Goal: Task Accomplishment & Management: Use online tool/utility

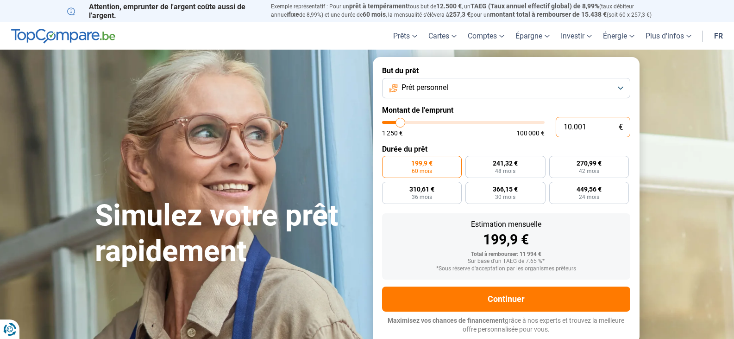
click at [597, 126] on input "10.001" at bounding box center [593, 127] width 75 height 20
type input "1.000"
type input "1250"
type input "100"
type input "1250"
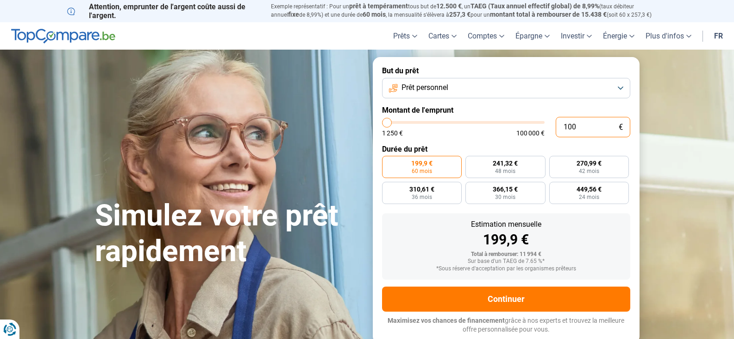
type input "10"
type input "1250"
type input "1"
type input "1250"
type input "0"
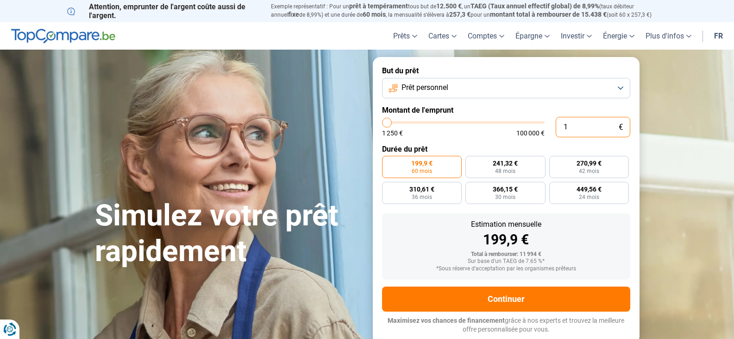
type input "1250"
type input "5"
type input "1250"
type input "50"
type input "1250"
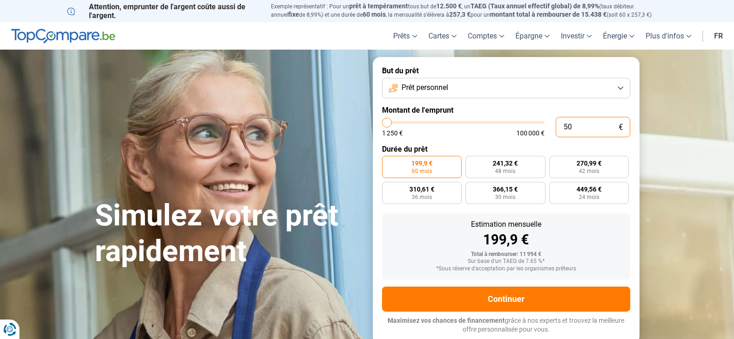
type input "500"
type input "1250"
type input "5.000"
type input "5000"
type input "5.000"
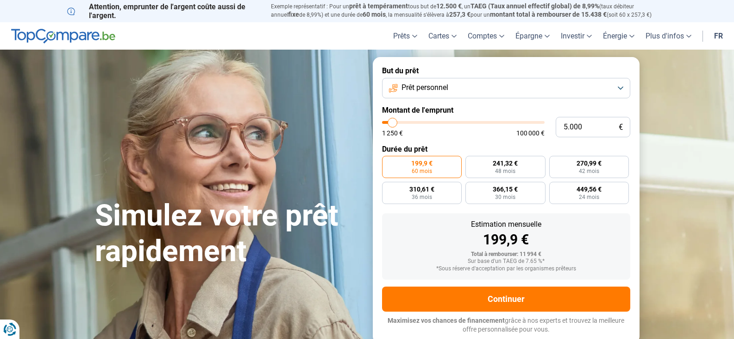
radio input "true"
